Goal: Understand process/instructions

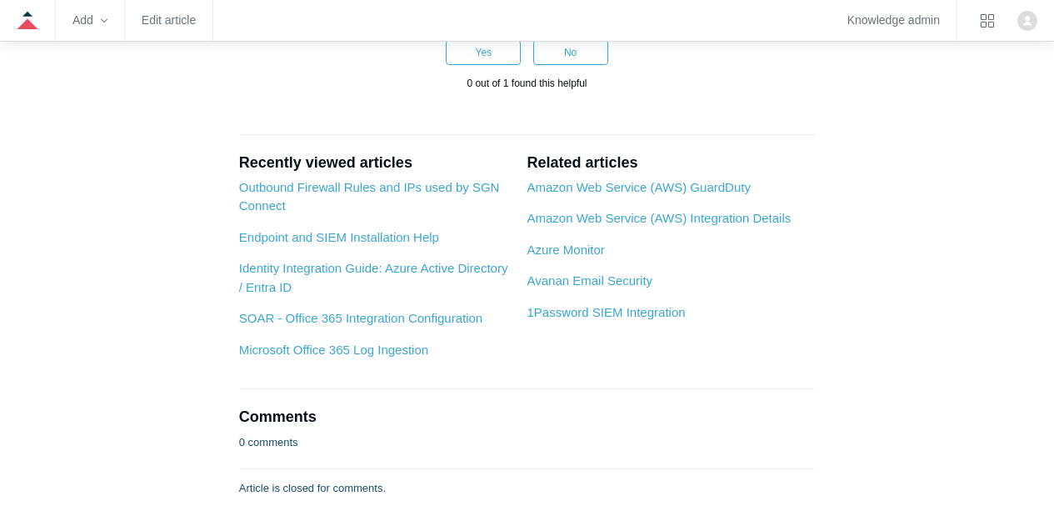
scroll to position [6507, 0]
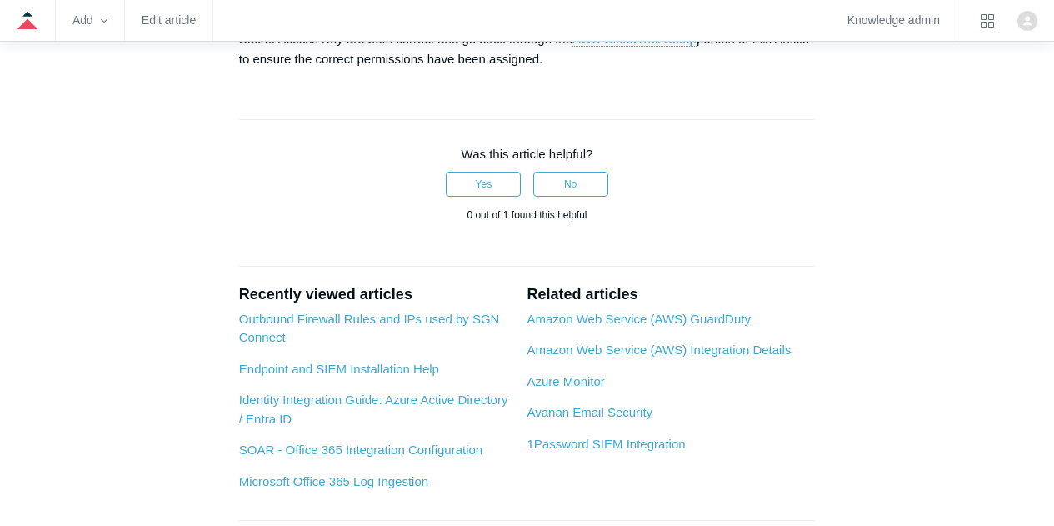
scroll to position [6384, 0]
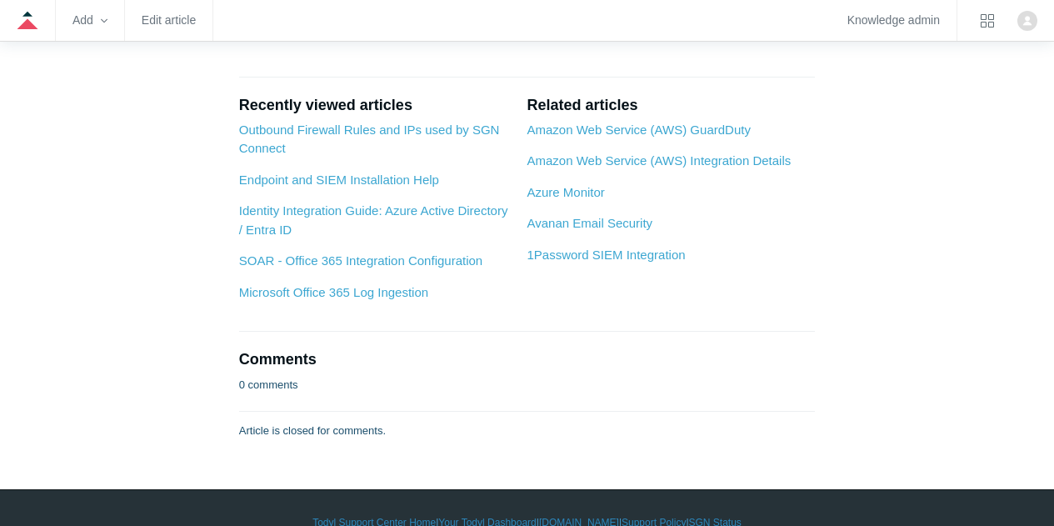
scroll to position [6567, 0]
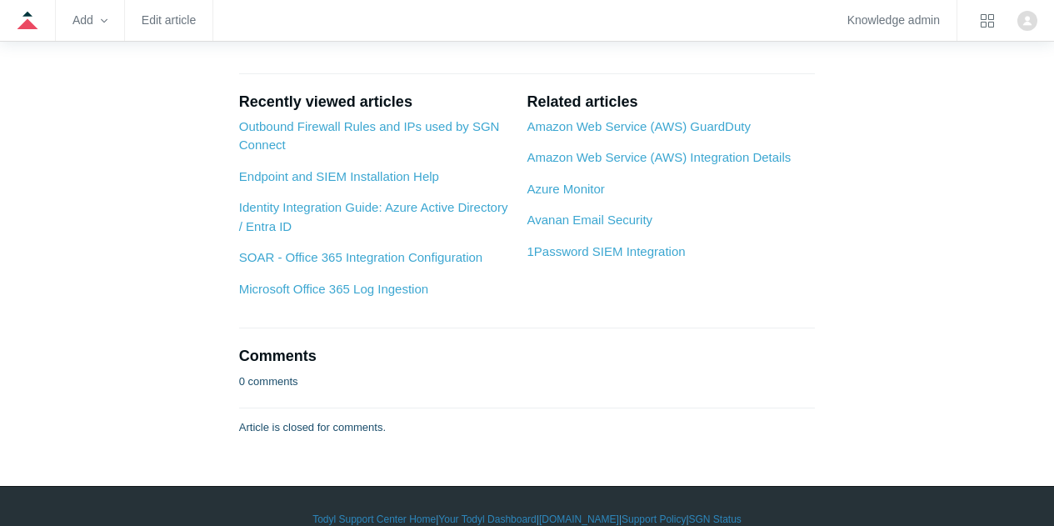
drag, startPoint x: 396, startPoint y: 346, endPoint x: 302, endPoint y: 351, distance: 94.2
copy pre ""kms:Decrypt""
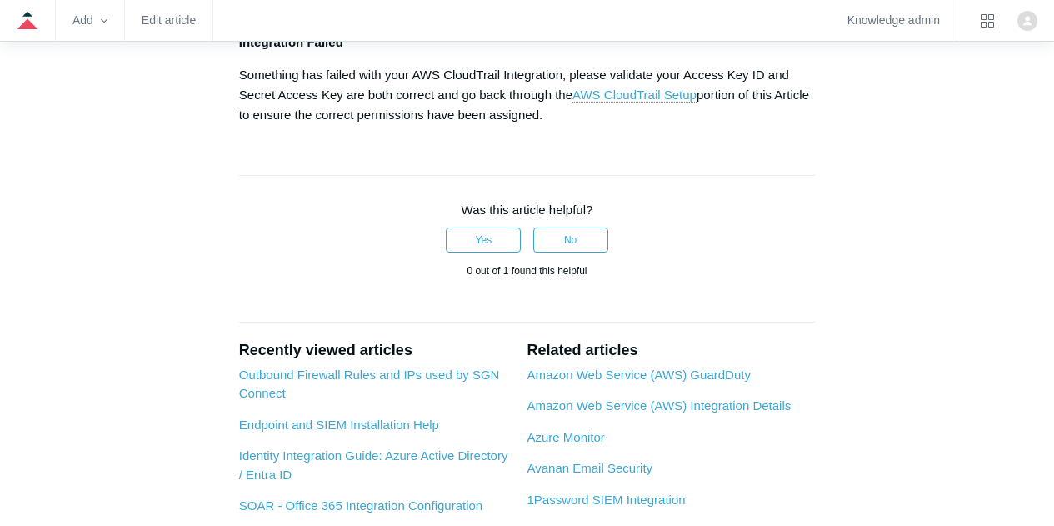
scroll to position [6318, 0]
drag, startPoint x: 521, startPoint y: 178, endPoint x: 650, endPoint y: 158, distance: 130.6
copy p ""S3_BUCKET_ARN" (Section 2 Step 3) and "SQS_ARN" (Section 3 Step 5)"
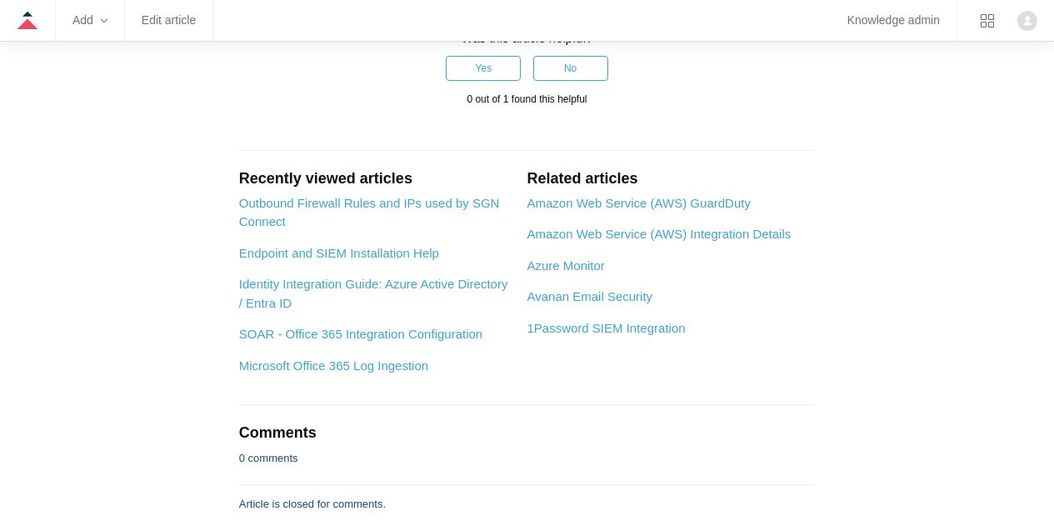
scroll to position [6490, 0]
drag, startPoint x: 391, startPoint y: 421, endPoint x: 296, endPoint y: 433, distance: 95.8
copy pre ""kms:Decrypt""
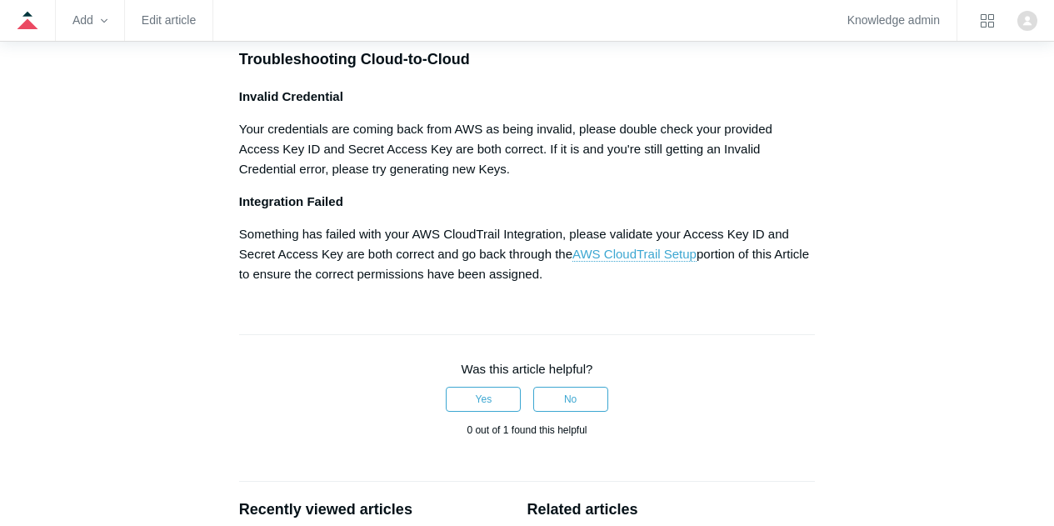
scroll to position [6156, 0]
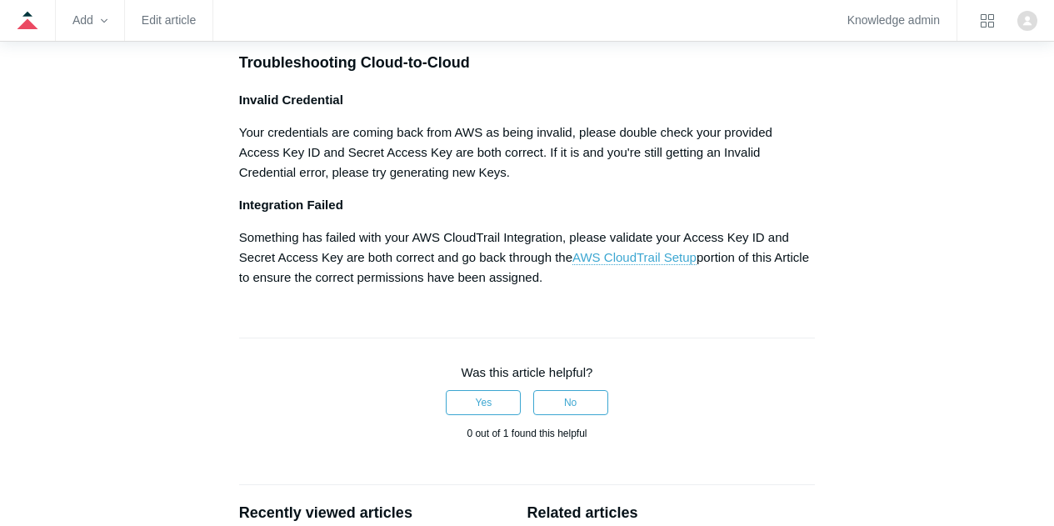
drag, startPoint x: 523, startPoint y: 341, endPoint x: 650, endPoint y: 320, distance: 128.3
copy p ""S3_BUCKET_ARN" (Section 2 Step 3) and "SQS_ARN" (Section 3 Step 5)"
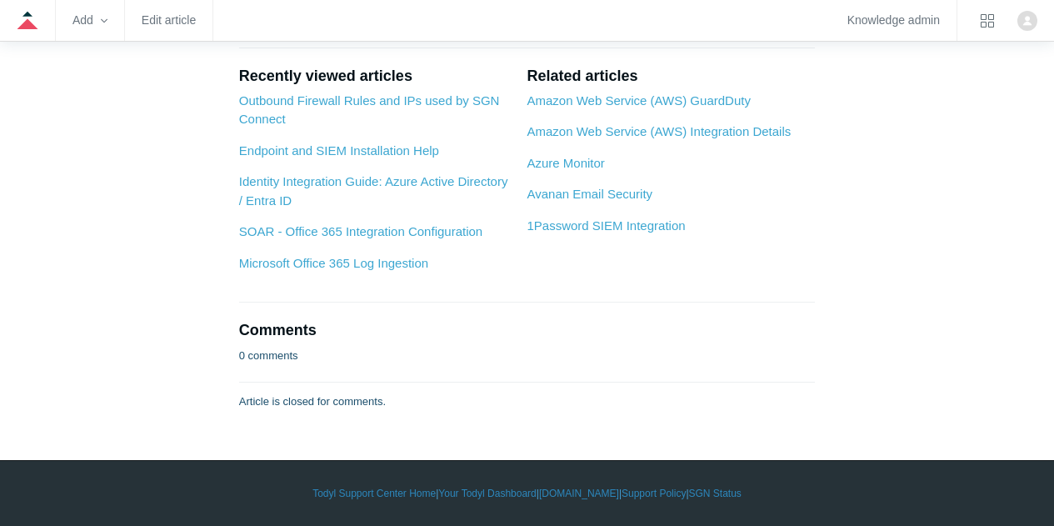
scroll to position [9304, 0]
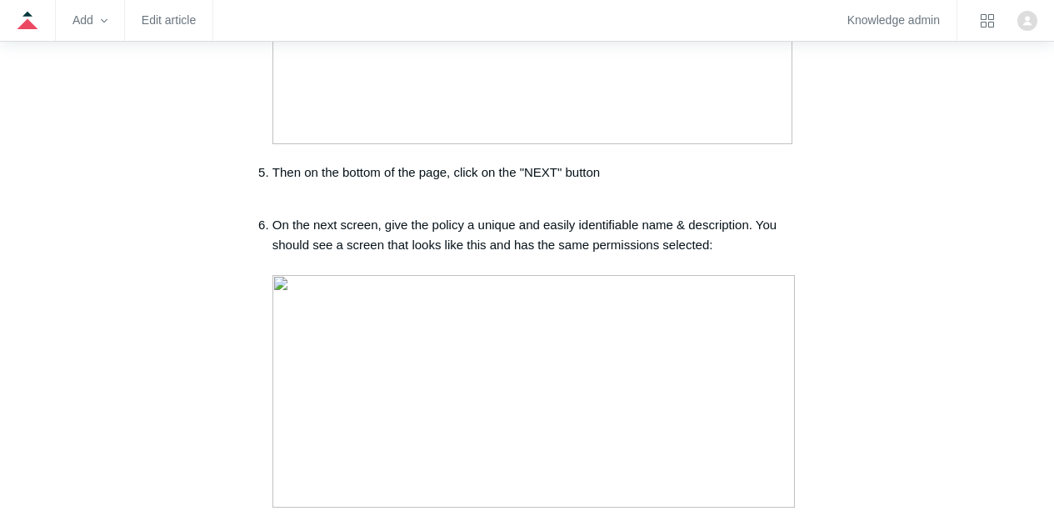
scroll to position [4506, 0]
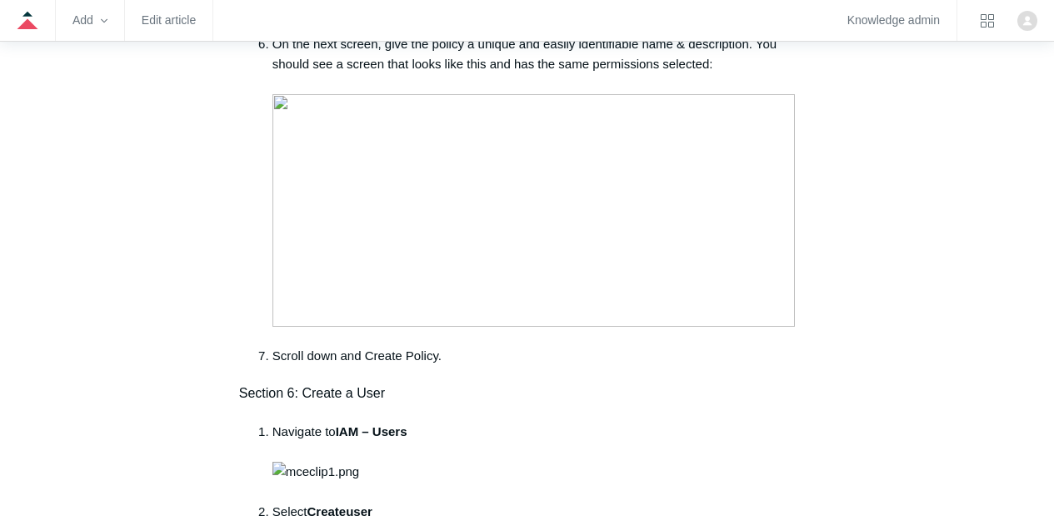
scroll to position [4708, 0]
